Goal: Participate in discussion: Engage in conversation with other users on a specific topic

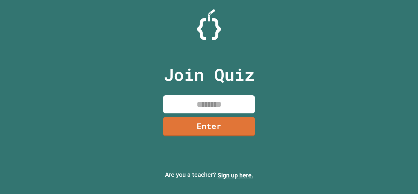
click at [198, 100] on input at bounding box center [209, 104] width 92 height 18
type input "********"
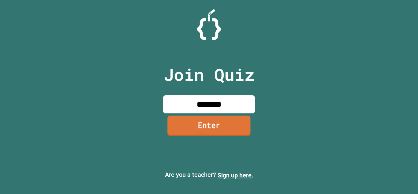
click at [203, 126] on link "Enter" at bounding box center [208, 125] width 83 height 20
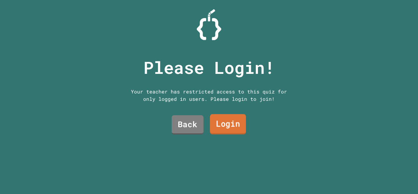
click at [213, 128] on link "Login" at bounding box center [228, 124] width 36 height 20
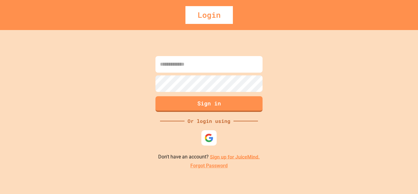
click at [183, 65] on input at bounding box center [209, 64] width 107 height 17
click at [207, 130] on div at bounding box center [209, 138] width 18 height 18
click at [208, 132] on div at bounding box center [209, 137] width 17 height 17
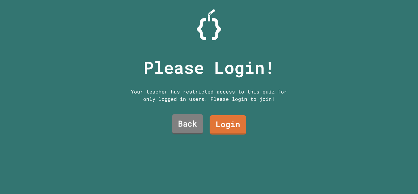
click at [190, 120] on link "Back" at bounding box center [187, 124] width 31 height 20
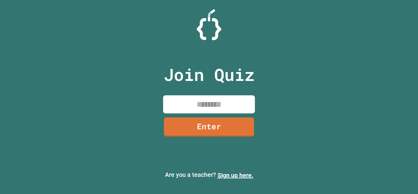
click at [207, 111] on input at bounding box center [209, 104] width 92 height 18
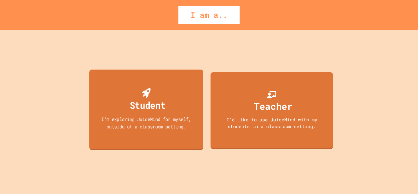
click at [165, 114] on div "Student I'm exploring JuiceMind for myself, outside of a classroom setting." at bounding box center [146, 109] width 114 height 81
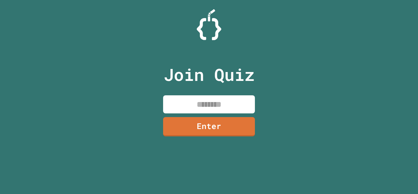
click at [216, 109] on input at bounding box center [209, 104] width 92 height 18
type input "*"
type input "**"
click at [164, 99] on input at bounding box center [209, 104] width 92 height 18
type input "********"
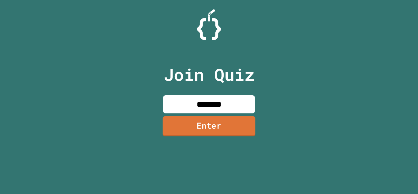
click at [212, 133] on link "Enter" at bounding box center [209, 126] width 93 height 20
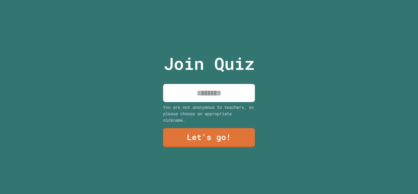
click at [210, 92] on input at bounding box center [209, 93] width 92 height 18
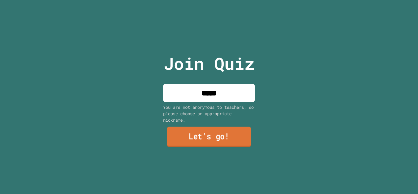
type input "*****"
click at [212, 141] on link "Let's go!" at bounding box center [209, 137] width 85 height 20
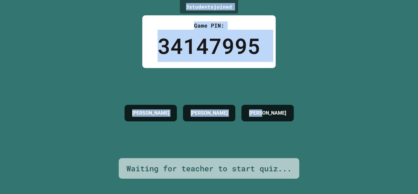
drag, startPoint x: 256, startPoint y: 122, endPoint x: 182, endPoint y: 3, distance: 140.0
click at [182, 3] on div "3 student s joined Game PIN: 34147995 [PERSON_NAME] [PERSON_NAME] Waiting for t…" at bounding box center [209, 97] width 418 height 194
click at [182, 3] on div "3 student s joined" at bounding box center [209, 6] width 58 height 13
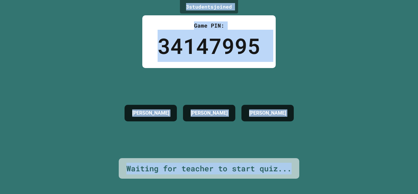
drag, startPoint x: 182, startPoint y: 3, endPoint x: 302, endPoint y: 174, distance: 208.5
click at [302, 174] on div "3 student s joined Game PIN: 34147995 [PERSON_NAME] [PERSON_NAME] Waiting for t…" at bounding box center [209, 97] width 418 height 194
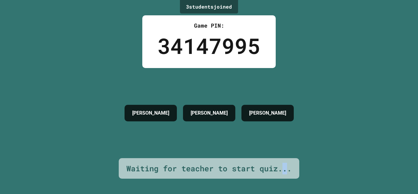
drag, startPoint x: 286, startPoint y: 169, endPoint x: 164, endPoint y: 131, distance: 127.2
click at [228, 150] on div "3 student s joined Game PIN: 34147995 [PERSON_NAME] [PERSON_NAME] Waiting for t…" at bounding box center [209, 97] width 418 height 194
click at [125, 114] on div "[PERSON_NAME]" at bounding box center [151, 113] width 52 height 17
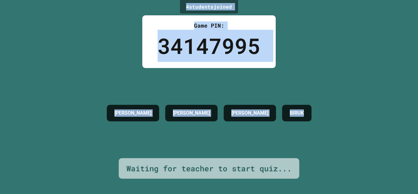
drag, startPoint x: 179, startPoint y: 10, endPoint x: 313, endPoint y: 151, distance: 194.7
click at [313, 151] on div "4 student s joined Game PIN: 34147995 [PERSON_NAME] [PERSON_NAME] Waiting for t…" at bounding box center [209, 97] width 418 height 194
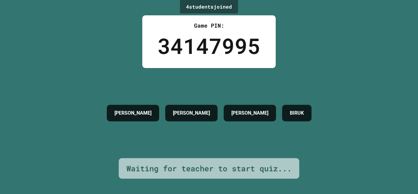
click at [285, 167] on div "Waiting for teacher to start quiz..." at bounding box center [208, 169] width 165 height 12
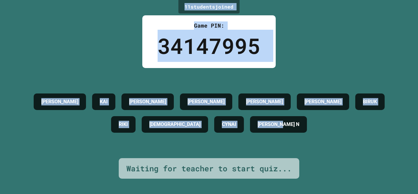
drag, startPoint x: 177, startPoint y: 6, endPoint x: 330, endPoint y: 157, distance: 215.2
click at [330, 157] on div "11 student s joined Game PIN: 34147995 [PERSON_NAME] [PERSON_NAME] [PERSON_NAME…" at bounding box center [209, 97] width 418 height 194
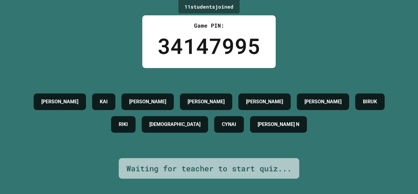
drag, startPoint x: 304, startPoint y: 167, endPoint x: 292, endPoint y: 167, distance: 12.2
click at [292, 167] on div "11 student s joined Game PIN: 34147995 [PERSON_NAME] [PERSON_NAME] [PERSON_NAME…" at bounding box center [209, 97] width 418 height 194
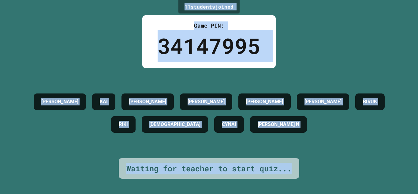
drag, startPoint x: 312, startPoint y: 169, endPoint x: 179, endPoint y: 3, distance: 213.2
click at [179, 3] on div "11 student s joined Game PIN: 34147995 [PERSON_NAME] [PERSON_NAME] [PERSON_NAME…" at bounding box center [209, 97] width 418 height 194
click at [179, 3] on div "11 student s joined" at bounding box center [209, 6] width 61 height 13
drag, startPoint x: 179, startPoint y: 3, endPoint x: 296, endPoint y: 157, distance: 193.5
click at [296, 157] on div "11 student s joined Game PIN: 34147995 [PERSON_NAME] [PERSON_NAME] [PERSON_NAME…" at bounding box center [209, 97] width 418 height 194
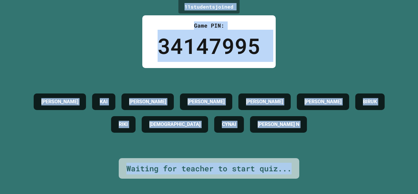
drag, startPoint x: 239, startPoint y: 148, endPoint x: 159, endPoint y: 146, distance: 79.9
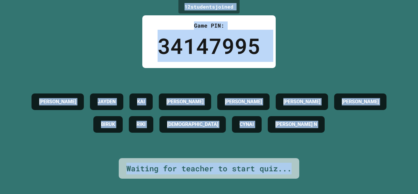
drag, startPoint x: 159, startPoint y: 146, endPoint x: 96, endPoint y: 145, distance: 62.5
drag, startPoint x: 96, startPoint y: 145, endPoint x: 46, endPoint y: 142, distance: 50.3
drag, startPoint x: 46, startPoint y: 142, endPoint x: 20, endPoint y: 138, distance: 26.4
drag, startPoint x: 20, startPoint y: 138, endPoint x: 154, endPoint y: 147, distance: 134.1
click at [154, 147] on div "[PERSON_NAME] [PERSON_NAME] [PERSON_NAME] [PERSON_NAME] [PERSON_NAME] N" at bounding box center [209, 113] width 388 height 90
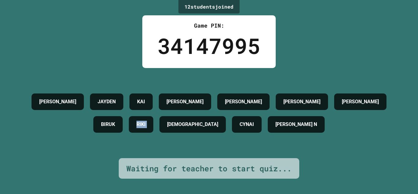
drag, startPoint x: 154, startPoint y: 147, endPoint x: 120, endPoint y: 141, distance: 34.4
click at [120, 141] on div "[PERSON_NAME] [PERSON_NAME] [PERSON_NAME] [PERSON_NAME] [PERSON_NAME] N" at bounding box center [209, 113] width 388 height 90
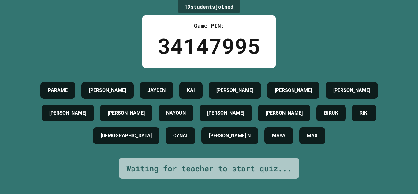
click at [139, 17] on div "19 student s joined Game PIN: 34147995 PARAME [PERSON_NAME] [PERSON_NAME] [PERS…" at bounding box center [209, 97] width 418 height 194
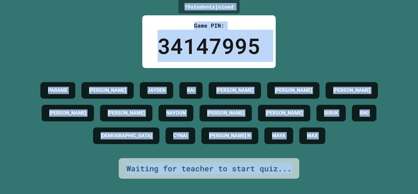
drag, startPoint x: 172, startPoint y: 0, endPoint x: 180, endPoint y: 8, distance: 11.5
click at [180, 8] on div "19 student s joined Game PIN: 34147995 PARAME [PERSON_NAME] [PERSON_NAME] [PERS…" at bounding box center [209, 97] width 418 height 194
click at [180, 8] on div "19 student s joined" at bounding box center [209, 6] width 61 height 13
drag, startPoint x: 180, startPoint y: 8, endPoint x: 299, endPoint y: 171, distance: 201.6
click at [299, 171] on div "19 student s joined Game PIN: 34147995 PARAME [PERSON_NAME] [PERSON_NAME] [PERS…" at bounding box center [209, 97] width 418 height 194
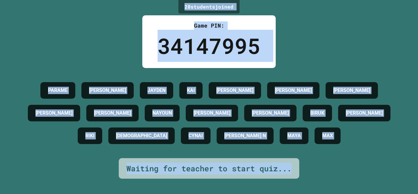
click at [300, 170] on div "20 student s joined Game PIN: 34147995 PARAME [PERSON_NAME] [PERSON_NAME] [PERS…" at bounding box center [209, 97] width 418 height 194
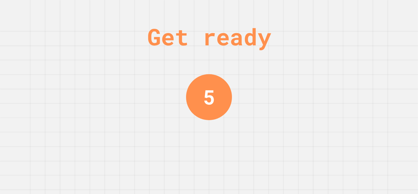
click at [303, 179] on div "Get ready 5" at bounding box center [209, 97] width 418 height 194
drag, startPoint x: 303, startPoint y: 179, endPoint x: 158, endPoint y: 36, distance: 202.5
drag, startPoint x: 158, startPoint y: 36, endPoint x: 148, endPoint y: 20, distance: 19.4
click at [148, 20] on div "Get ready" at bounding box center [209, 36] width 124 height 35
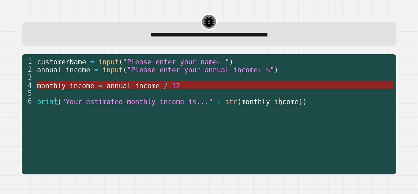
click at [130, 84] on span "annual_income" at bounding box center [133, 85] width 53 height 8
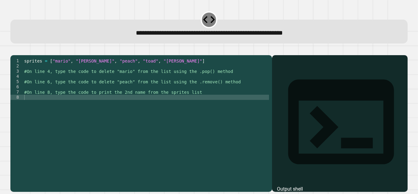
click at [167, 81] on div "sprites = [ "mario" , "[PERSON_NAME]" , "peach" , "toad" , "[PERSON_NAME]" ] #O…" at bounding box center [146, 118] width 246 height 120
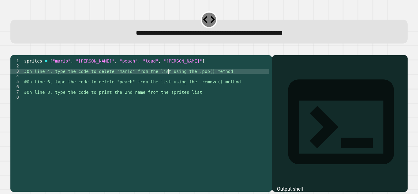
click at [155, 85] on div "sprites = [ "mario" , "[PERSON_NAME]" , "peach" , "toad" , "[PERSON_NAME]" ] #O…" at bounding box center [146, 118] width 246 height 120
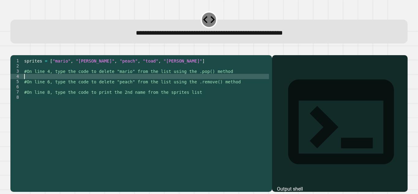
click at [166, 76] on div "sprites = [ "mario" , "[PERSON_NAME]" , "peach" , "toad" , "[PERSON_NAME]" ] #O…" at bounding box center [146, 118] width 246 height 120
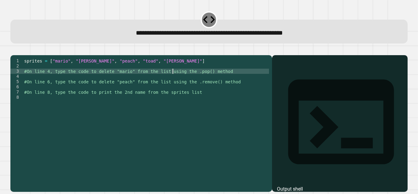
click at [172, 82] on div "sprites = [ "mario" , "[PERSON_NAME]" , "peach" , "toad" , "[PERSON_NAME]" ] #O…" at bounding box center [146, 118] width 246 height 120
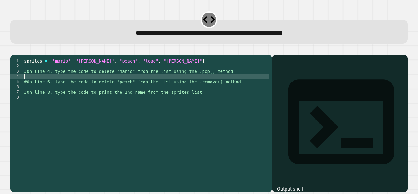
click at [178, 85] on div "sprites = [ "mario" , "[PERSON_NAME]" , "peach" , "toad" , "[PERSON_NAME]" ] #O…" at bounding box center [146, 118] width 246 height 120
type textarea "*"
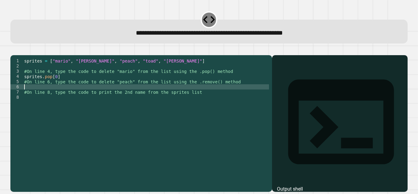
click at [123, 96] on div "sprites = [ "mario" , "[PERSON_NAME]" , "peach" , "toad" , "[PERSON_NAME]" ] #O…" at bounding box center [146, 118] width 246 height 120
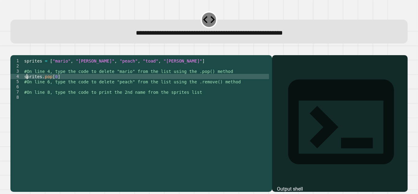
click at [26, 85] on div "sprites = [ "mario" , "[PERSON_NAME]" , "peach" , "toad" , "[PERSON_NAME]" ] #O…" at bounding box center [146, 118] width 246 height 120
type textarea "**********"
click at [289, 185] on div "Output shell" at bounding box center [290, 188] width 26 height 7
click at [295, 100] on div at bounding box center [340, 132] width 130 height 119
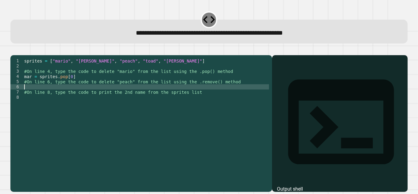
click at [122, 94] on div "sprites = [ "mario" , "[PERSON_NAME]" , "peach" , "toad" , "[PERSON_NAME]" ] #O…" at bounding box center [146, 118] width 246 height 120
type textarea "**********"
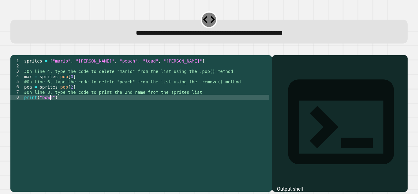
scroll to position [0, 2]
click at [13, 50] on icon "button" at bounding box center [13, 50] width 0 height 0
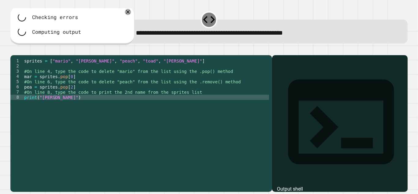
click at [166, 104] on div "sprites = [ "mario" , "[PERSON_NAME]" , "peach" , "toad" , "[PERSON_NAME]" ] #O…" at bounding box center [146, 118] width 246 height 120
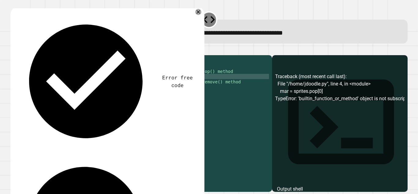
click at [43, 99] on div "sprites = [ "mario" , "[PERSON_NAME]" , "peach" , "toad" , "[PERSON_NAME]" ] #O…" at bounding box center [146, 118] width 246 height 120
click at [13, 50] on icon "button" at bounding box center [13, 50] width 0 height 0
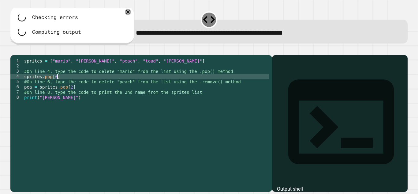
click at [58, 85] on div "sprites = [ "mario" , "[PERSON_NAME]" , "peach" , "toad" , "[PERSON_NAME]" ] #O…" at bounding box center [146, 118] width 246 height 120
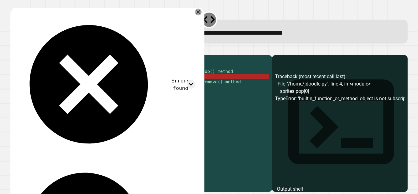
click at [196, 13] on icon at bounding box center [198, 12] width 7 height 7
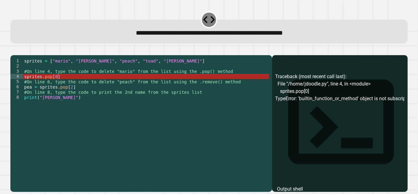
click at [24, 85] on div "sprites = [ "mario" , "[PERSON_NAME]" , "peach" , "toad" , "[PERSON_NAME]" ] #O…" at bounding box center [146, 118] width 246 height 120
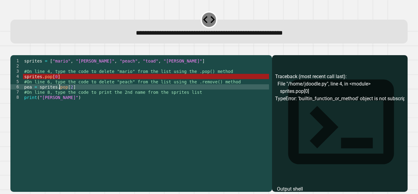
click at [60, 96] on div "sprites = [ "mario" , "[PERSON_NAME]" , "peach" , "toad" , "[PERSON_NAME]" ] #O…" at bounding box center [146, 118] width 246 height 120
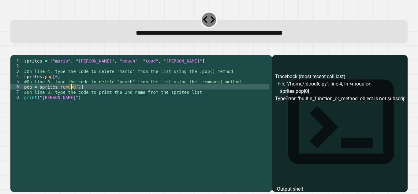
scroll to position [0, 4]
click at [19, 54] on icon "button" at bounding box center [17, 54] width 3 height 4
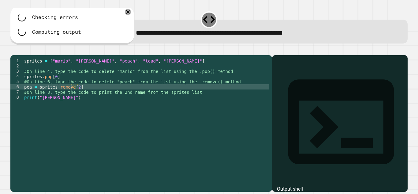
click at [23, 79] on div "4" at bounding box center [16, 76] width 13 height 5
click at [24, 85] on div "sprites = [ "mario" , "[PERSON_NAME]" , "peach" , "toad" , "[PERSON_NAME]" ] #O…" at bounding box center [146, 118] width 246 height 120
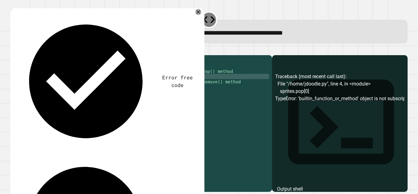
scroll to position [0, 2]
click at [13, 48] on div "**********" at bounding box center [208, 120] width 401 height 148
click at [13, 50] on icon "button" at bounding box center [13, 50] width 0 height 0
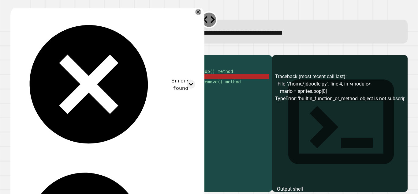
click at [26, 85] on div "sprites = [ "mario" , "[PERSON_NAME]" , "peach" , "toad" , "[PERSON_NAME]" ] #O…" at bounding box center [146, 118] width 246 height 120
click at [39, 88] on div "sprites = [ "mario" , "[PERSON_NAME]" , "peach" , "toad" , "[PERSON_NAME]" ] #O…" at bounding box center [146, 118] width 246 height 120
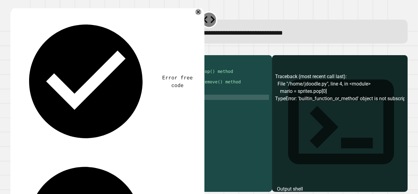
scroll to position [0, 0]
type textarea "*"
type textarea "*******"
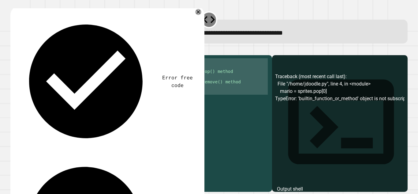
drag, startPoint x: 73, startPoint y: 108, endPoint x: 24, endPoint y: 69, distance: 62.8
click at [24, 69] on div "sprites = [ "mario" , "[PERSON_NAME]" , "peach" , "toad" , "[PERSON_NAME]" ] #O…" at bounding box center [146, 118] width 246 height 120
click at [55, 103] on div "sprites = [ "mario" , "[PERSON_NAME]" , "peach" , "toad" , "[PERSON_NAME]" ] #O…" at bounding box center [146, 112] width 246 height 109
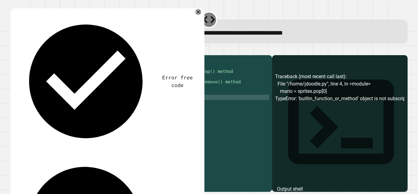
click at [65, 108] on div "sprites = [ "mario" , "[PERSON_NAME]" , "peach" , "toad" , "[PERSON_NAME]" ] #O…" at bounding box center [146, 118] width 246 height 120
drag, startPoint x: 65, startPoint y: 108, endPoint x: 24, endPoint y: 104, distance: 41.2
click at [24, 104] on div "sprites = [ "mario" , "[PERSON_NAME]" , "peach" , "toad" , "[PERSON_NAME]" ] #O…" at bounding box center [146, 118] width 246 height 120
type textarea "**********"
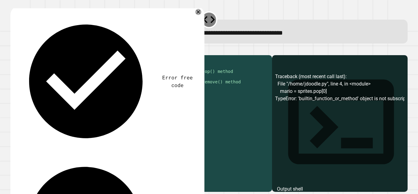
drag, startPoint x: 81, startPoint y: 94, endPoint x: 22, endPoint y: 93, distance: 58.8
click at [22, 93] on div "1 2 3 4 5 6 7 8 sprites = [ "mario" , "[PERSON_NAME]" , "peach" , "toad" , "[PE…" at bounding box center [139, 112] width 259 height 109
type textarea "**********"
drag, startPoint x: 79, startPoint y: 88, endPoint x: 71, endPoint y: 88, distance: 8.3
click at [71, 88] on div "sprites = [ "mario" , "[PERSON_NAME]" , "peach" , "toad" , "[PERSON_NAME]" ] #O…" at bounding box center [146, 118] width 246 height 120
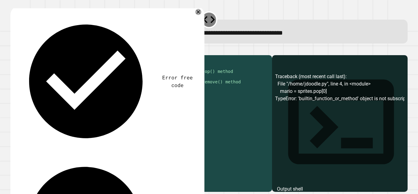
drag, startPoint x: 78, startPoint y: 83, endPoint x: 15, endPoint y: 86, distance: 63.2
click at [15, 86] on div "1 2 3 4 5 6 7 8 sprites = [ "mario" , "[PERSON_NAME]" , "peach" , "toad" , "[PE…" at bounding box center [139, 112] width 259 height 109
type textarea "**********"
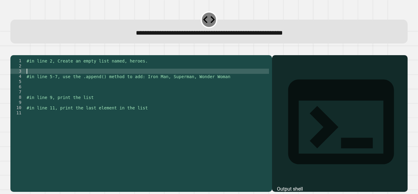
click at [89, 81] on div "#in line 2, Create an empty list named, heroes. #in line 5-7, use the .append()…" at bounding box center [147, 118] width 244 height 120
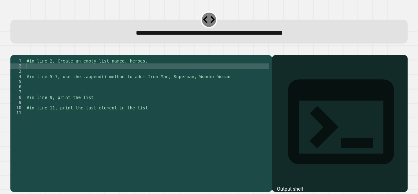
click at [86, 76] on div "#in line 2, Create an empty list named, heroes. #in line 5-7, use the .append()…" at bounding box center [147, 118] width 244 height 120
type textarea "**********"
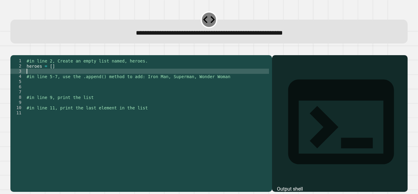
scroll to position [0, 0]
type textarea "**********"
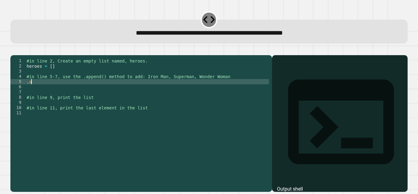
type textarea "*"
type textarea "**********"
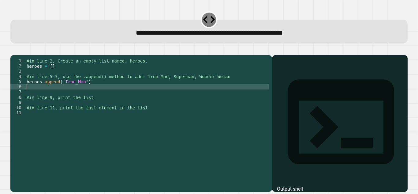
paste textarea "**********"
type textarea "**********"
paste textarea "**********"
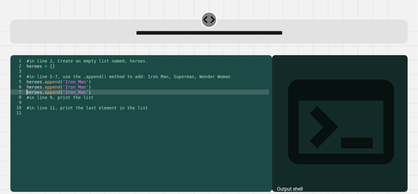
click at [73, 96] on div "#in line 2, Create an empty list named, heroes. heroes = [ ] #in line 5-7, use …" at bounding box center [147, 118] width 244 height 120
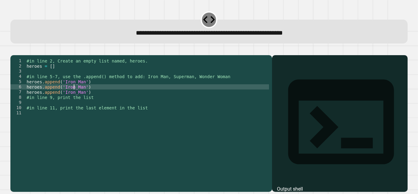
click at [73, 96] on div "#in line 2, Create an empty list named, heroes. heroes = [ ] #in line 5-7, use …" at bounding box center [147, 118] width 244 height 120
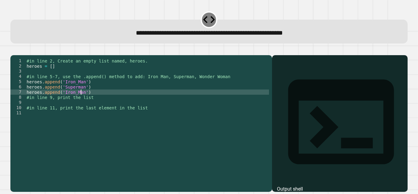
click at [81, 100] on div "#in line 2, Create an empty list named, heroes. heroes = [ ] #in line 5-7, use …" at bounding box center [147, 118] width 244 height 120
type textarea "**********"
click at [93, 100] on div "#in line 2, Create an empty list named, heroes. heroes = [ ] #in line 5-7, use …" at bounding box center [147, 118] width 244 height 120
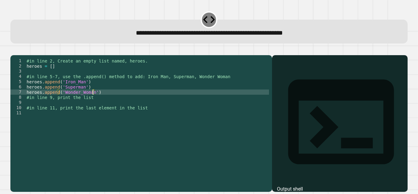
click at [102, 107] on div "#in line 2, Create an empty list named, heroes. heroes = [ ] #in line 5-7, use …" at bounding box center [147, 118] width 244 height 120
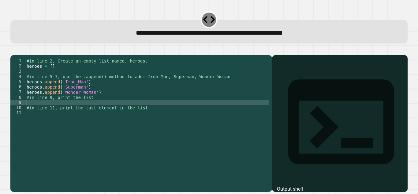
click at [113, 109] on div "#in line 2, Create an empty list named, heroes. heroes = [ ] #in line 5-7, use …" at bounding box center [147, 118] width 244 height 120
click at [96, 101] on div "#in line 2, Create an empty list named, heroes. heroes = [ ] #in line 5-7, use …" at bounding box center [147, 118] width 244 height 120
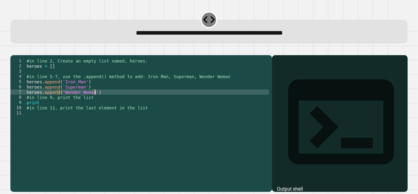
click at [89, 100] on div "#in line 2, Create an empty list named, heroes. heroes = [ ] #in line 5-7, use …" at bounding box center [147, 118] width 244 height 120
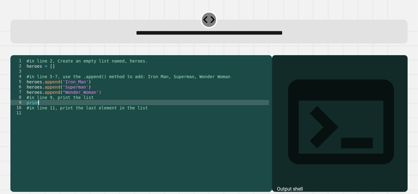
click at [49, 109] on div "#in line 2, Create an empty list named, heroes. heroes = [ ] #in line 5-7, use …" at bounding box center [147, 118] width 244 height 120
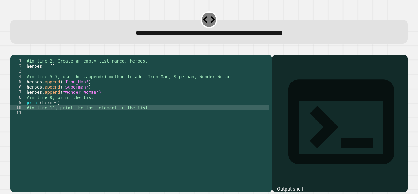
type textarea "**********"
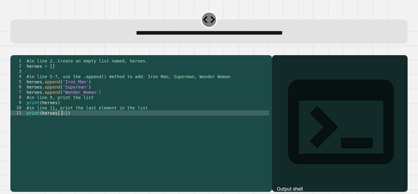
scroll to position [0, 2]
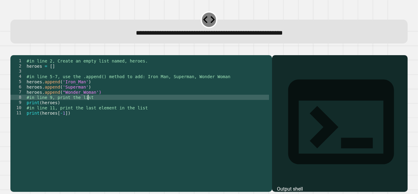
click at [108, 108] on div "#in line 2, Create an empty list named, heroes. heroes = [ ] #in line 5-7, use …" at bounding box center [147, 118] width 244 height 120
click at [13, 50] on icon "button" at bounding box center [13, 50] width 0 height 0
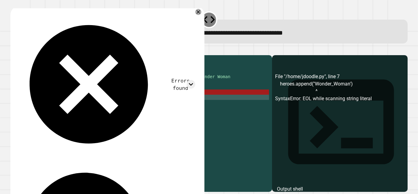
click at [62, 101] on div "#in line 2, Create an empty list named, heroes. heroes = [ ] #in line 5-7, use …" at bounding box center [147, 118] width 244 height 120
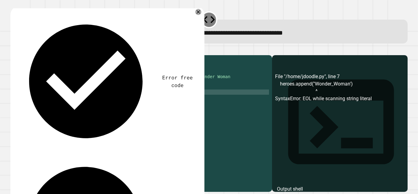
scroll to position [0, 3]
click at [13, 50] on icon "button" at bounding box center [13, 50] width 0 height 0
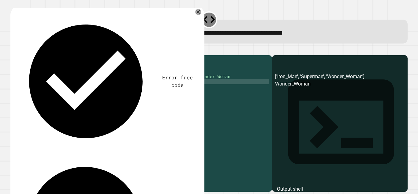
click at [62, 90] on div "#in line 2, Create an empty list named, heroes. heroes = [ ] #in line 5-7, use …" at bounding box center [147, 118] width 244 height 120
click at [62, 96] on div "#in line 2, Create an empty list named, heroes. heroes = [ ] #in line 5-7, use …" at bounding box center [147, 118] width 244 height 120
click at [64, 100] on div "#in line 2, Create an empty list named, heroes. heroes = [ ] #in line 5-7, use …" at bounding box center [147, 118] width 244 height 120
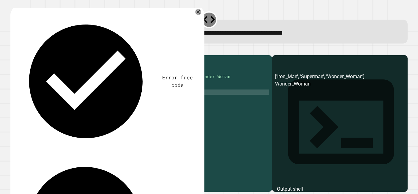
click at [93, 101] on div "#in line 2, Create an empty list named, heroes. heroes = [ ] #in line 5-7, use …" at bounding box center [147, 118] width 244 height 120
click at [79, 101] on div "#in line 2, Create an empty list named, heroes. heroes = [ ] #in line 5-7, use …" at bounding box center [147, 118] width 244 height 120
click at [74, 91] on div "#in line 2, Create an empty list named, heroes. heroes = [ ] #in line 5-7, use …" at bounding box center [147, 118] width 244 height 120
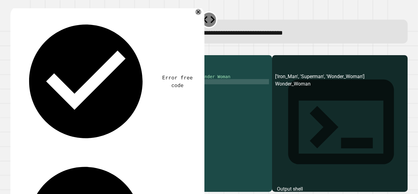
scroll to position [0, 4]
type textarea "**********"
click at [13, 50] on icon "button" at bounding box center [13, 50] width 0 height 0
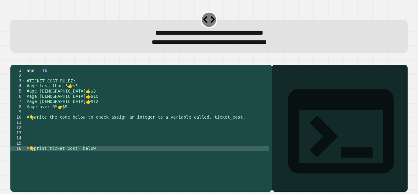
click at [99, 126] on div "age = [DEMOGRAPHIC_DATA] #TICKET COST RULEZ: #age less than 5 👉 $5 #age [DEMOGR…" at bounding box center [147, 122] width 244 height 109
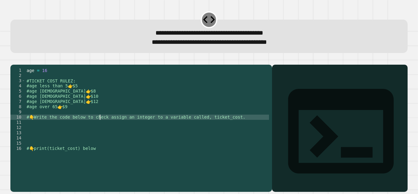
click at [99, 129] on div "age = [DEMOGRAPHIC_DATA] #TICKET COST RULEZ: #age less than 5 👉 $5 #age [DEMOGR…" at bounding box center [147, 122] width 244 height 109
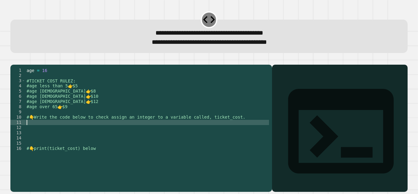
click at [92, 131] on div "age = [DEMOGRAPHIC_DATA] #TICKET COST RULEZ: #age less than 5 👉 $5 #age [DEMOGR…" at bounding box center [147, 122] width 244 height 109
type textarea "**********"
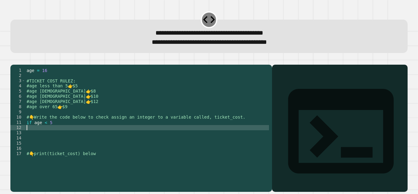
scroll to position [0, 0]
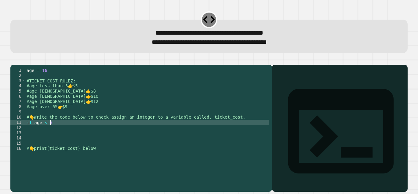
type textarea "**********"
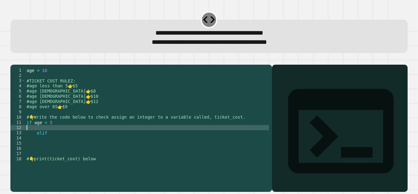
scroll to position [0, 0]
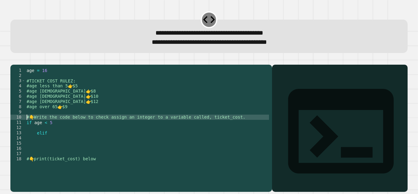
type textarea "**********"
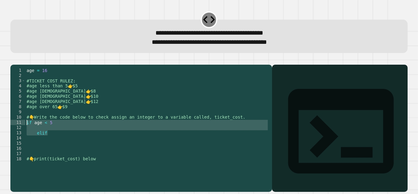
drag, startPoint x: 55, startPoint y: 142, endPoint x: 26, endPoint y: 132, distance: 31.6
click at [26, 132] on div "age = [DEMOGRAPHIC_DATA] #TICKET COST RULEZ: #age less than 5 👉 $5 #age [DEMOGR…" at bounding box center [147, 122] width 244 height 109
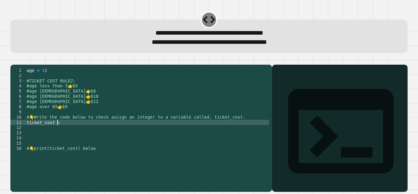
scroll to position [0, 2]
type textarea "**********"
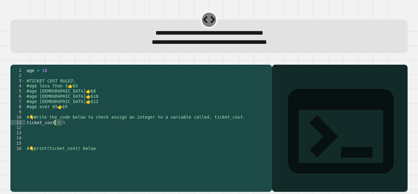
drag, startPoint x: 69, startPoint y: 133, endPoint x: 56, endPoint y: 132, distance: 12.6
click at [56, 132] on div "age = [DEMOGRAPHIC_DATA] #TICKET COST RULEZ: #age less than 5 👉 $5 #age [DEMOGR…" at bounding box center [147, 122] width 244 height 109
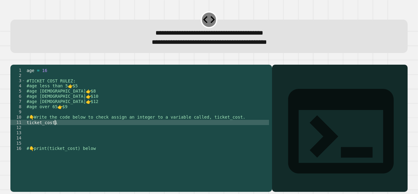
scroll to position [0, 2]
click at [53, 131] on div "age = [DEMOGRAPHIC_DATA] #TICKET COST RULEZ: #age less than 5 👉 $5 #age [DEMOGR…" at bounding box center [147, 122] width 244 height 109
click at [54, 130] on div "age = [DEMOGRAPHIC_DATA] #TICKET COST RULEZ: #age less than 5 👉 $5 #age [DEMOGR…" at bounding box center [147, 117] width 244 height 99
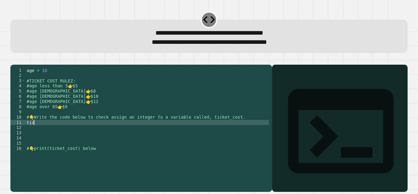
scroll to position [0, 0]
type textarea "*"
type textarea "**********"
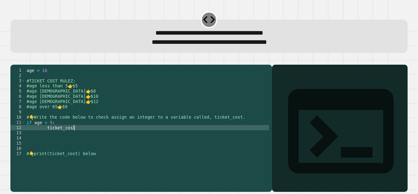
scroll to position [0, 3]
type textarea "**********"
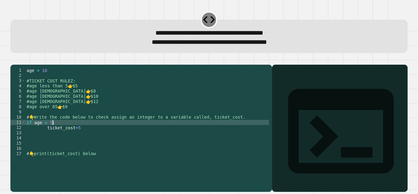
scroll to position [0, 0]
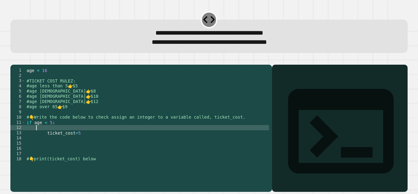
type textarea "**********"
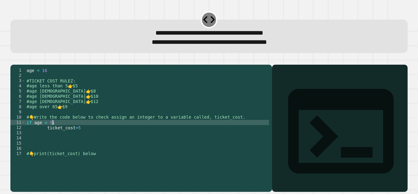
click at [26, 130] on div "age = [DEMOGRAPHIC_DATA] #TICKET COST RULEZ: #age less than 5 👉 $5 #age [DEMOGR…" at bounding box center [147, 122] width 244 height 109
type textarea "**********"
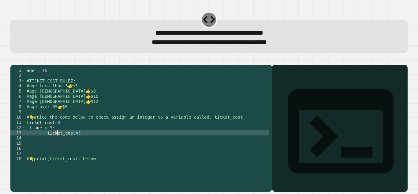
type textarea "**********"
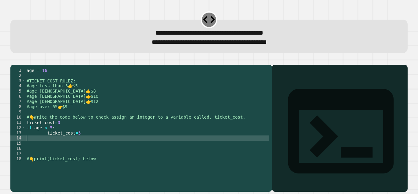
type textarea "**********"
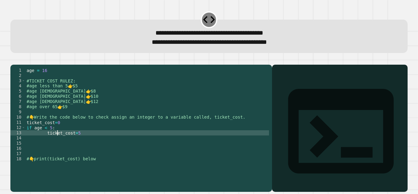
click at [59, 147] on div "age = [DEMOGRAPHIC_DATA] #TICKET COST RULEZ: #age less than 5 👉 $5 #age [DEMOGR…" at bounding box center [147, 122] width 244 height 109
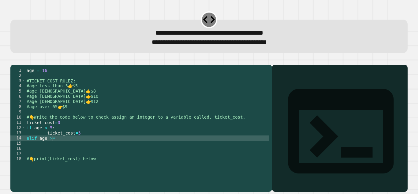
scroll to position [0, 2]
type textarea "**********"
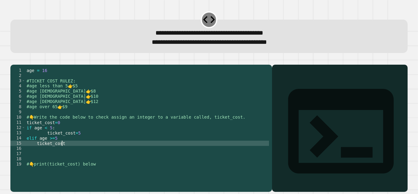
scroll to position [0, 2]
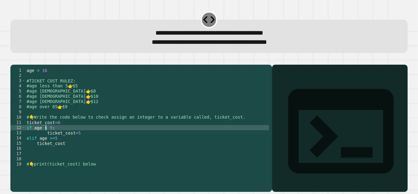
click at [45, 135] on div "age = [DEMOGRAPHIC_DATA] #TICKET COST RULEZ: #age less than 5 👉 $5 #age [DEMOGR…" at bounding box center [147, 122] width 244 height 109
click at [83, 145] on div "age = [DEMOGRAPHIC_DATA] #TICKET COST RULEZ: #age less than 5 👉 $5 #age [DEMOGR…" at bounding box center [147, 122] width 244 height 109
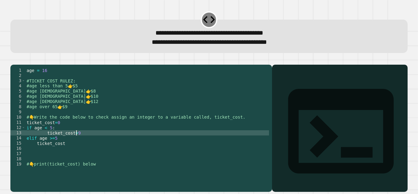
click at [83, 142] on div "age = [DEMOGRAPHIC_DATA] #TICKET COST RULEZ: #age less than 5 👉 $5 #age [DEMOGR…" at bounding box center [147, 122] width 244 height 109
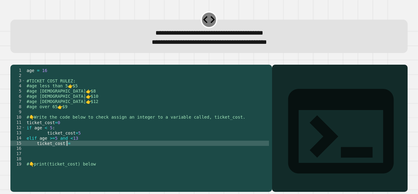
scroll to position [0, 3]
type textarea "**********"
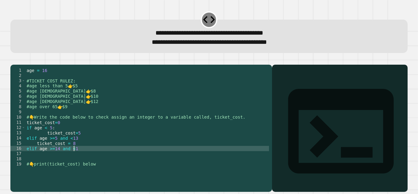
type textarea "**********"
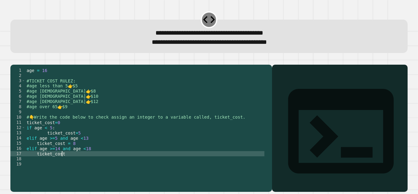
scroll to position [0, 0]
type textarea "**********"
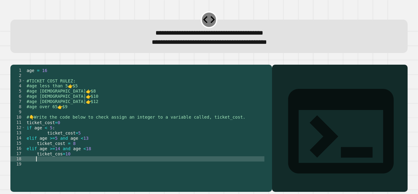
type textarea "*"
type textarea "**********"
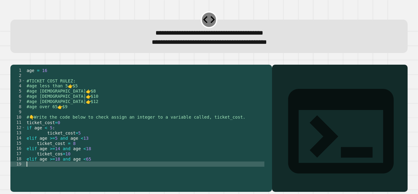
scroll to position [0, 0]
click at [59, 164] on div "age = [DEMOGRAPHIC_DATA] #TICKET COST RULEZ: #age less than 5 👉 $5 #age [DEMOGR…" at bounding box center [144, 122] width 239 height 109
type textarea "**********"
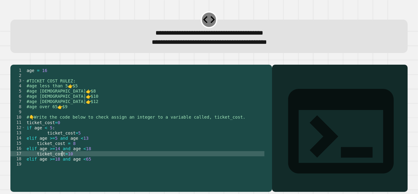
click at [50, 173] on div "age = [DEMOGRAPHIC_DATA] #TICKET COST RULEZ: #age less than 5 👉 $5 #age [DEMOGR…" at bounding box center [144, 122] width 239 height 109
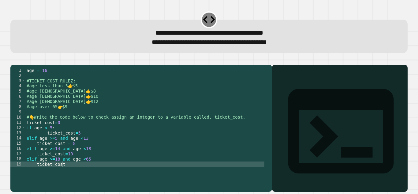
scroll to position [0, 2]
type textarea "**********"
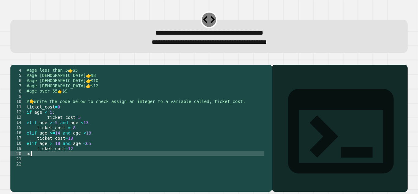
scroll to position [0, 0]
type textarea "*"
type textarea "**********"
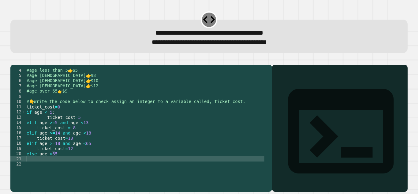
scroll to position [0, 0]
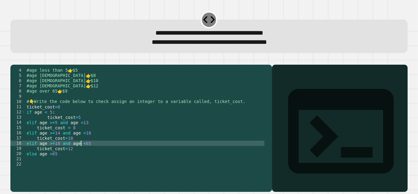
click at [82, 153] on div "#age less than 5 👉 $5 #age [DEMOGRAPHIC_DATA] 👉 $8 #age [DEMOGRAPHIC_DATA] 👉 $1…" at bounding box center [144, 122] width 239 height 109
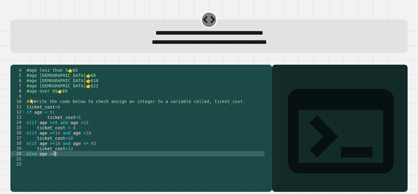
click at [70, 162] on div "#age less than 5 👉 $5 #age [DEMOGRAPHIC_DATA] 👉 $8 #age [DEMOGRAPHIC_DATA] 👉 $1…" at bounding box center [144, 122] width 239 height 109
type textarea "**********"
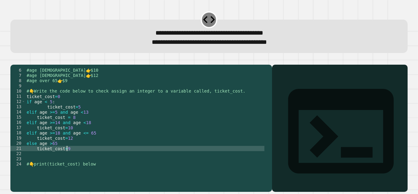
scroll to position [26, 0]
click at [113, 173] on div "#age [DEMOGRAPHIC_DATA] 👉 $10 #age [DEMOGRAPHIC_DATA] 👉 $12 #age over 65 👉 $9 #…" at bounding box center [144, 122] width 239 height 109
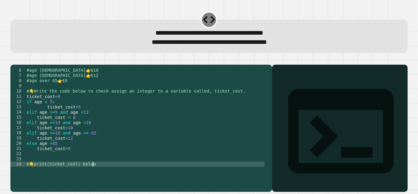
type textarea "**********"
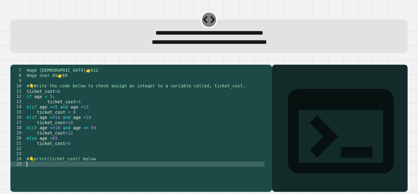
scroll to position [31, 0]
click at [39, 172] on div "#age [DEMOGRAPHIC_DATA] 👉 $12 #age over 65 👉 $9 # 👇 Write the code below to che…" at bounding box center [144, 122] width 239 height 109
click at [13, 60] on button "button" at bounding box center [13, 60] width 0 height 0
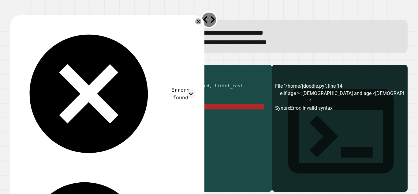
click at [51, 115] on div "#age [DEMOGRAPHIC_DATA] 👉 $12 #age over 65 👉 $9 # 👇 Write the code below to che…" at bounding box center [144, 122] width 239 height 109
click at [77, 113] on div "#age [DEMOGRAPHIC_DATA] 👉 $12 #age over 65 👉 $9 # 👇 Write the code below to che…" at bounding box center [144, 122] width 239 height 109
click at [77, 115] on div "#age [DEMOGRAPHIC_DATA] 👉 $12 #age over 65 👉 $9 # 👇 Write the code below to che…" at bounding box center [144, 122] width 239 height 109
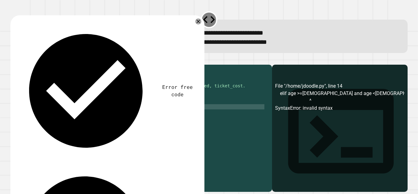
scroll to position [0, 3]
click at [13, 60] on button "button" at bounding box center [13, 60] width 0 height 0
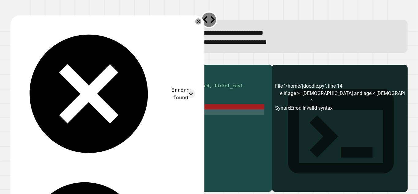
click at [71, 115] on div "#age [DEMOGRAPHIC_DATA] 👉 $12 #age over 65 👉 $9 # 👇 Write the code below to che…" at bounding box center [144, 122] width 239 height 109
click at [63, 115] on div "#age [DEMOGRAPHIC_DATA] 👉 $12 #age over 65 👉 $9 # 👇 Write the code below to che…" at bounding box center [144, 122] width 239 height 109
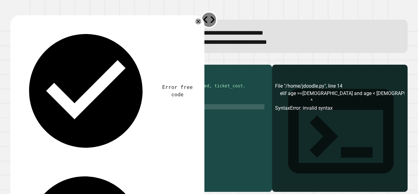
click at [13, 60] on icon "button" at bounding box center [13, 60] width 0 height 0
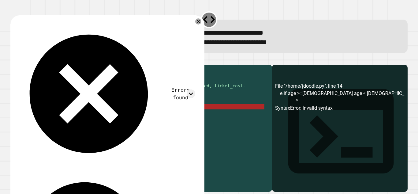
click at [59, 116] on div "#age [DEMOGRAPHIC_DATA] 👉 $12 #age over 65 👉 $9 # 👇 Write the code below to che…" at bounding box center [144, 122] width 239 height 109
click at [51, 116] on div "#age [DEMOGRAPHIC_DATA] 👉 $12 #age over 65 👉 $9 # 👇 Write the code below to che…" at bounding box center [144, 122] width 239 height 109
click at [55, 116] on div "#age [DEMOGRAPHIC_DATA] 👉 $12 #age over 65 👉 $9 # 👇 Write the code below to che…" at bounding box center [144, 122] width 239 height 109
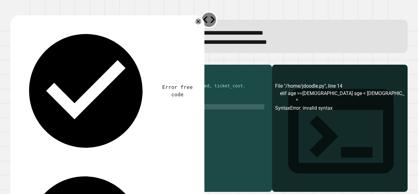
type textarea "**********"
click at [13, 60] on button "button" at bounding box center [13, 60] width 0 height 0
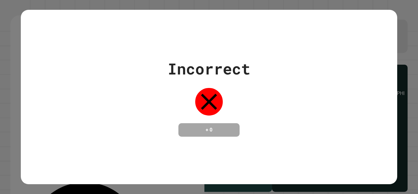
click at [176, 100] on div "Incorrect + 0" at bounding box center [209, 96] width 83 height 79
